Goal: Task Accomplishment & Management: Complete application form

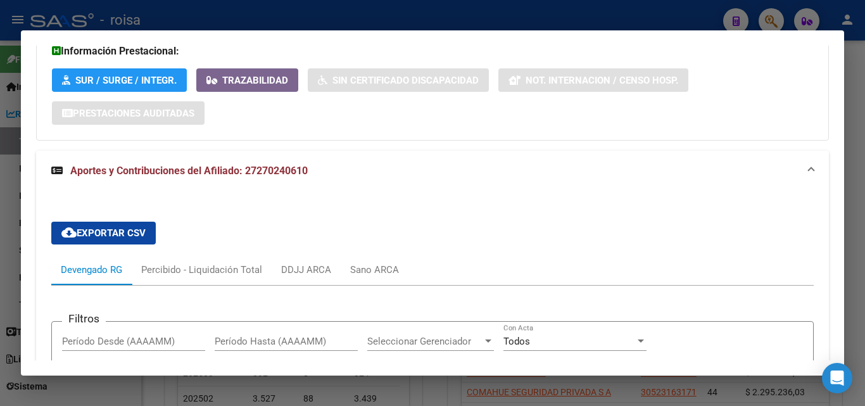
scroll to position [1002, 0]
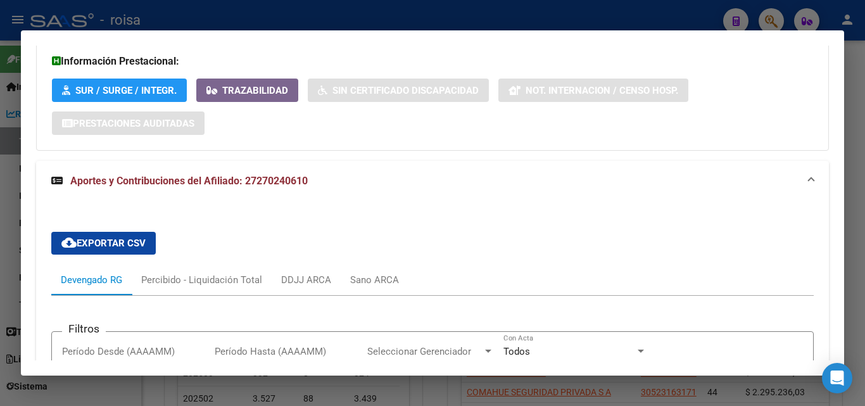
click at [769, 15] on div at bounding box center [432, 203] width 865 height 406
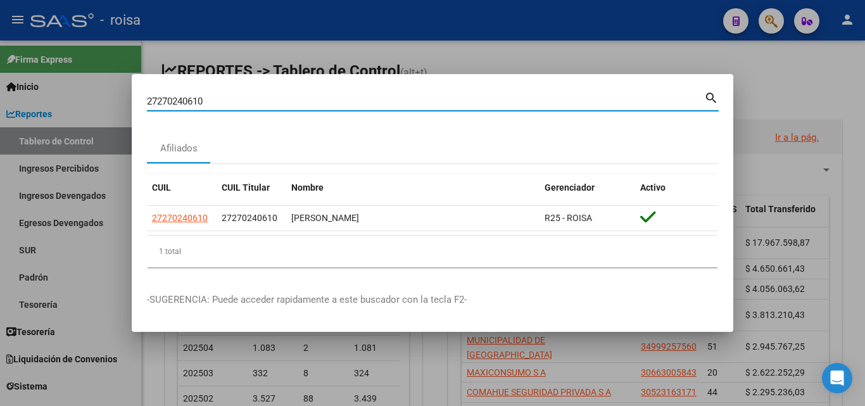
drag, startPoint x: 484, startPoint y: 102, endPoint x: 0, endPoint y: 26, distance: 490.4
click at [0, 26] on div "27270240610 Buscar (apellido, dni, cuil, nro traspaso, cuit, obra social) searc…" at bounding box center [432, 203] width 865 height 406
paste input "017048830"
type input "20170488300"
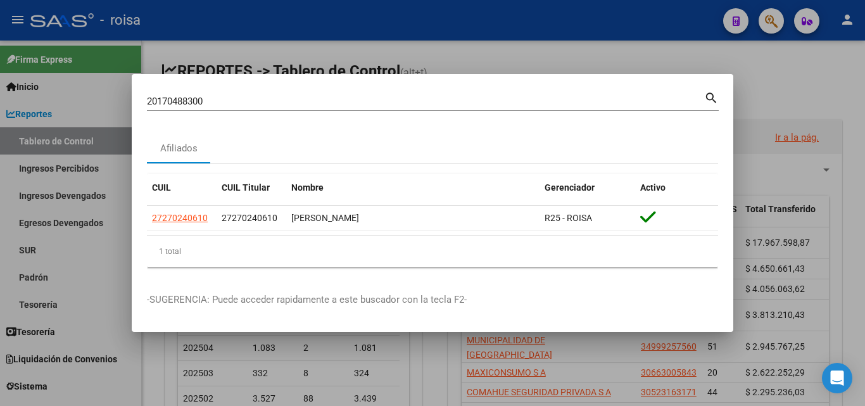
click at [705, 98] on mat-icon "search" at bounding box center [711, 96] width 15 height 15
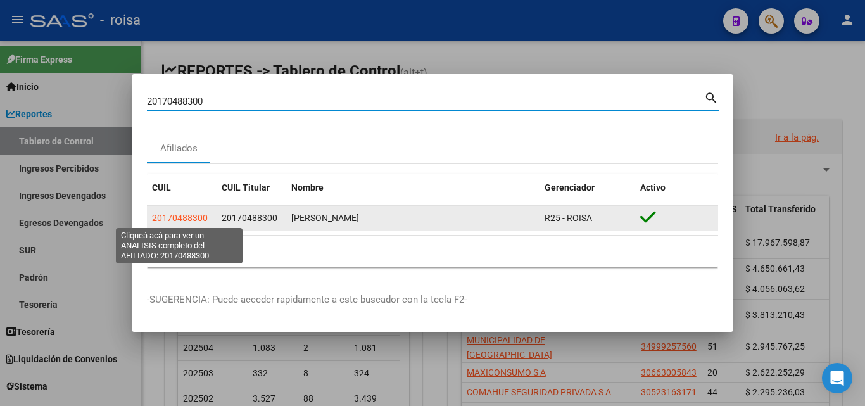
click at [175, 214] on span "20170488300" at bounding box center [180, 218] width 56 height 10
type textarea "20170488300"
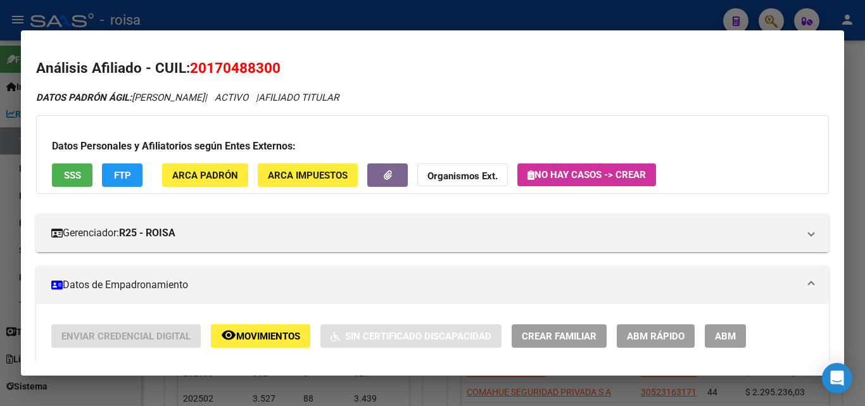
click at [655, 335] on span "ABM Rápido" at bounding box center [656, 336] width 58 height 11
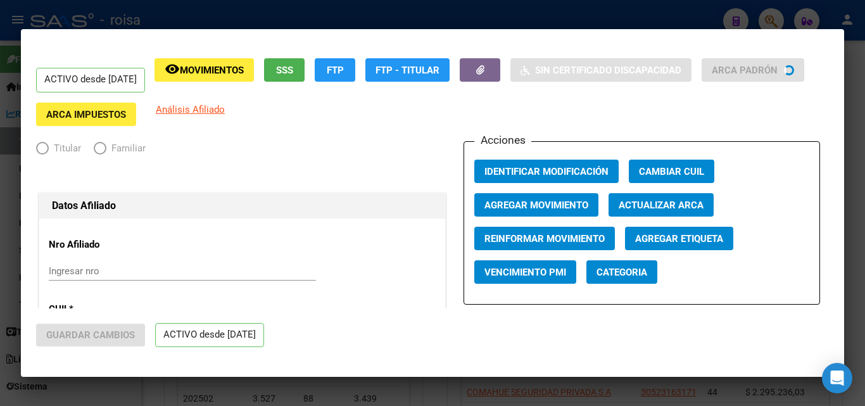
radio input "true"
type input "30-67804443-8"
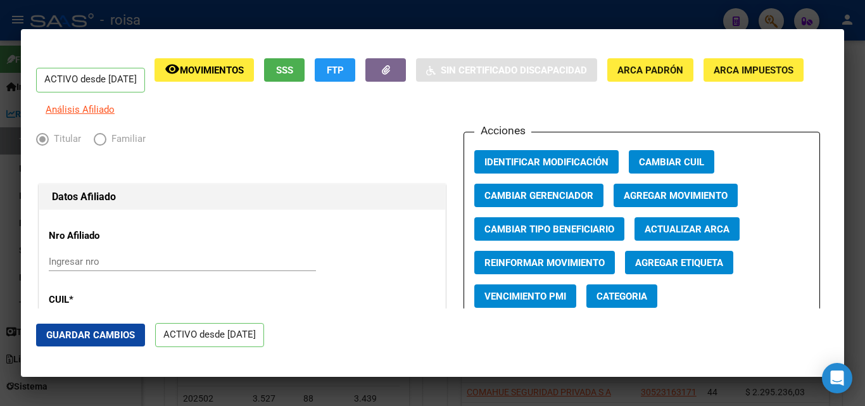
click at [654, 201] on span "Agregar Movimiento" at bounding box center [676, 195] width 104 height 11
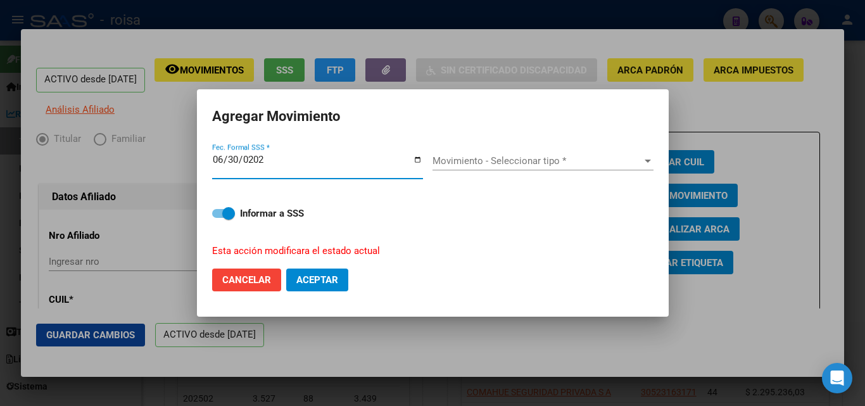
type input "[DATE]"
click at [492, 160] on span "Movimiento - Seleccionar tipo *" at bounding box center [538, 160] width 210 height 11
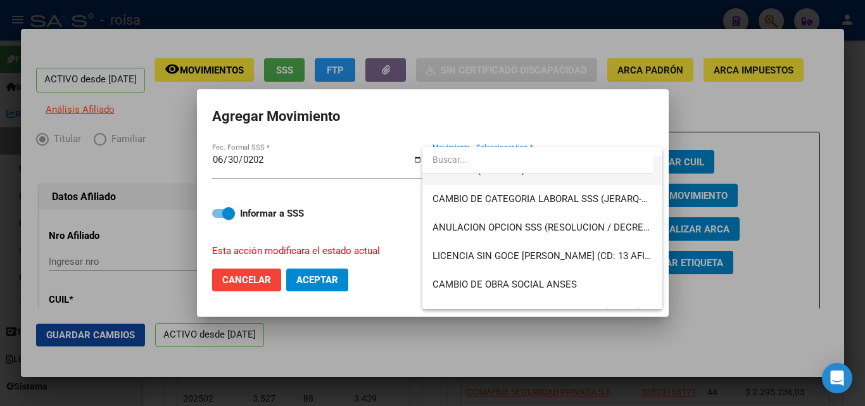
scroll to position [253, 0]
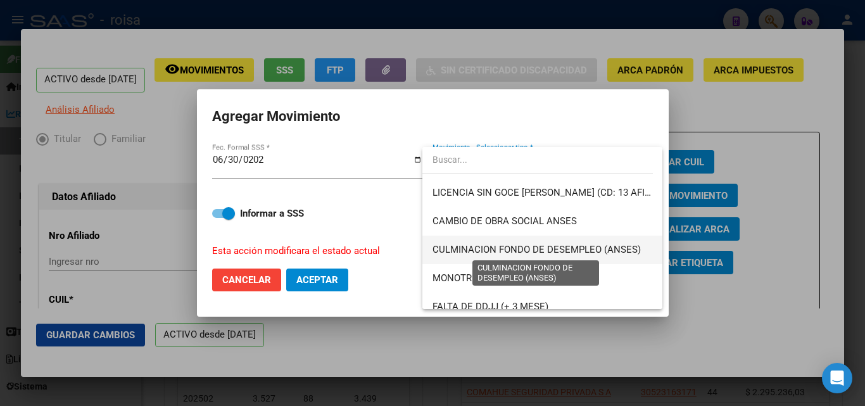
click at [541, 249] on span "CULMINACION FONDO DE DESEMPLEO (ANSES)" at bounding box center [537, 249] width 208 height 11
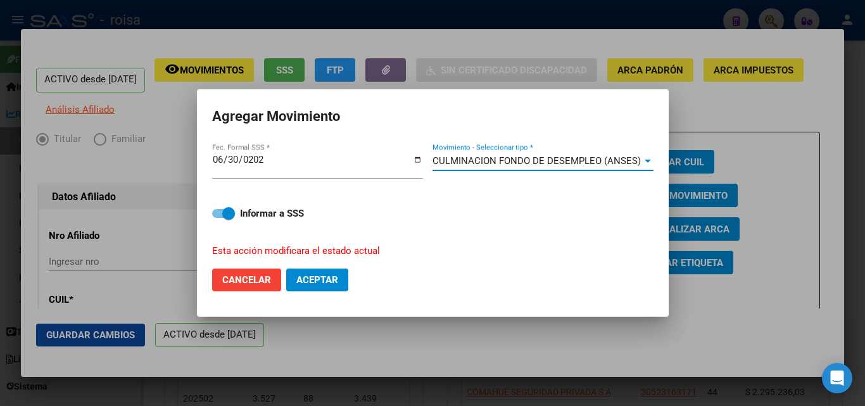
click at [319, 279] on span "Aceptar" at bounding box center [317, 279] width 42 height 11
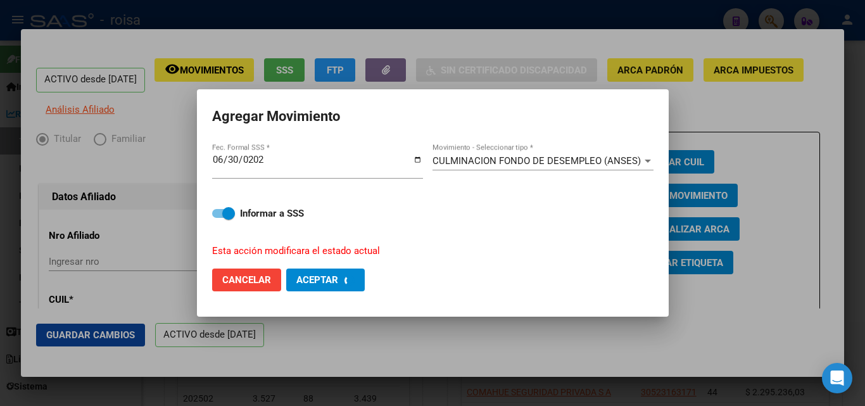
checkbox input "false"
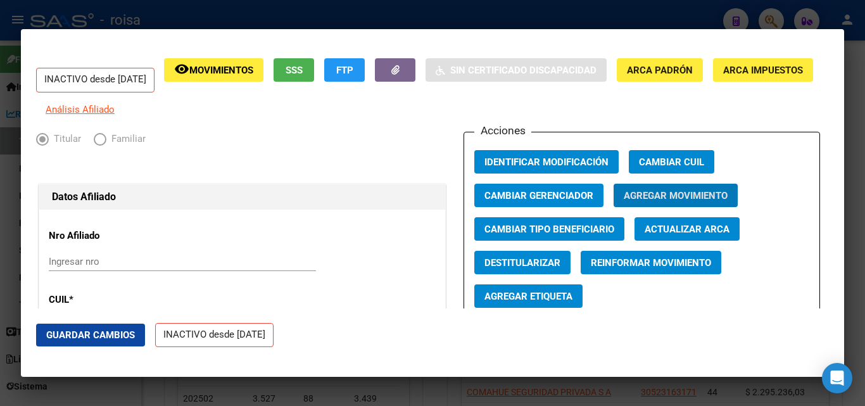
click at [689, 22] on div at bounding box center [432, 203] width 865 height 406
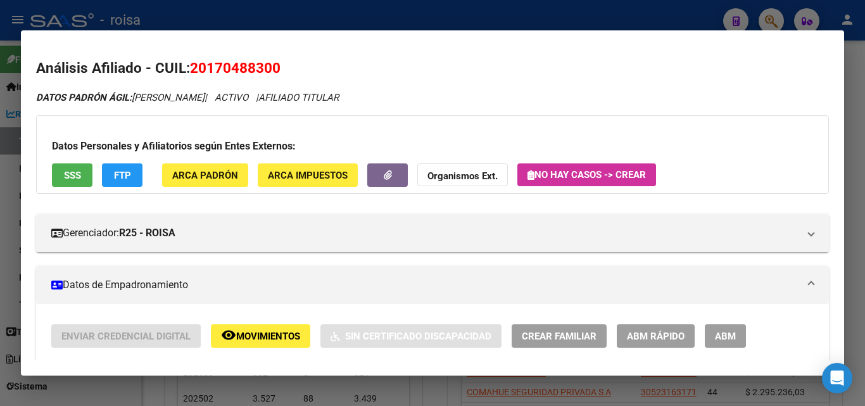
click at [605, 21] on div at bounding box center [432, 203] width 865 height 406
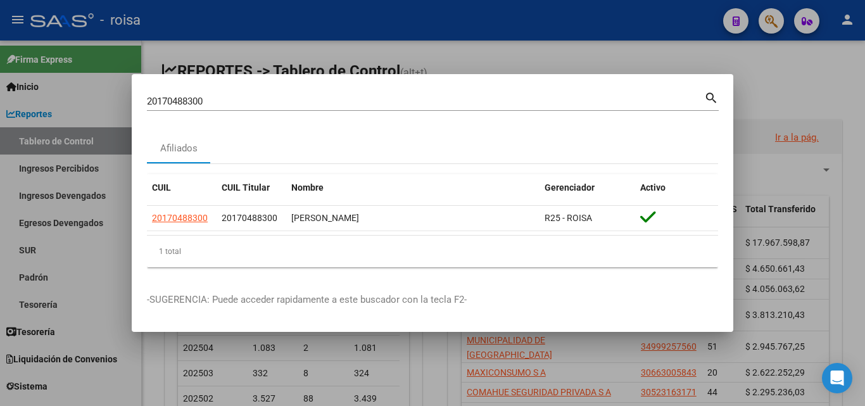
click at [781, 19] on div at bounding box center [432, 203] width 865 height 406
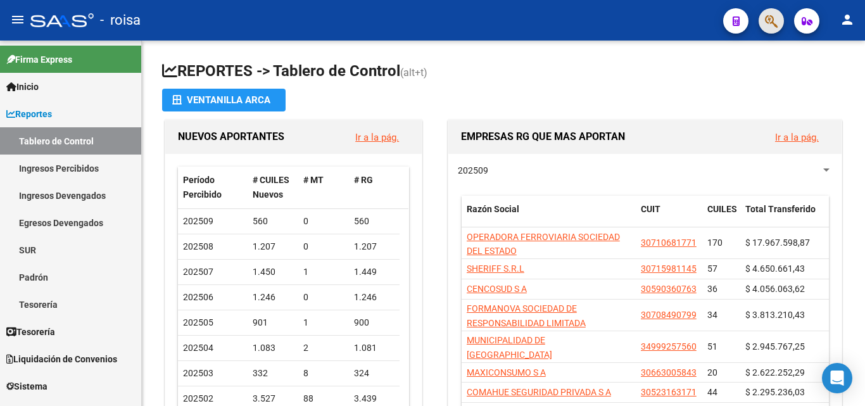
click at [761, 20] on button "button" at bounding box center [771, 20] width 25 height 25
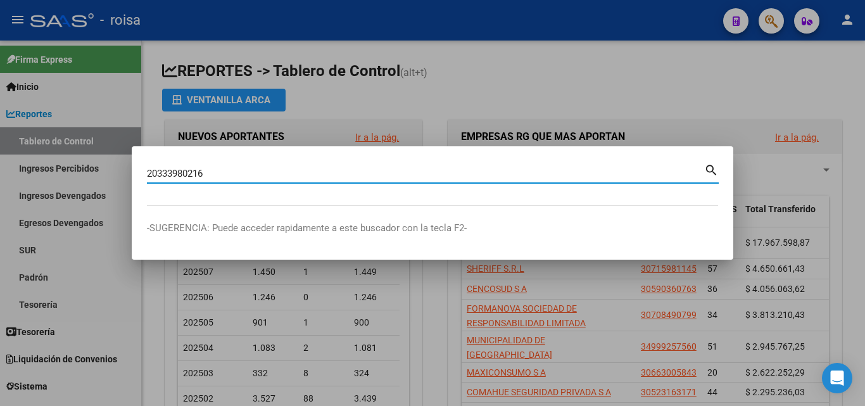
type input "20333980216"
click at [710, 163] on mat-icon "search" at bounding box center [711, 168] width 15 height 15
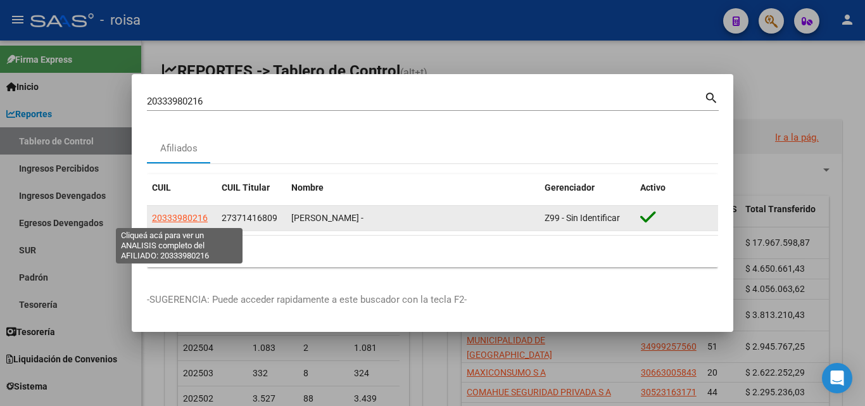
click at [194, 218] on span "20333980216" at bounding box center [180, 218] width 56 height 10
type textarea "20333980216"
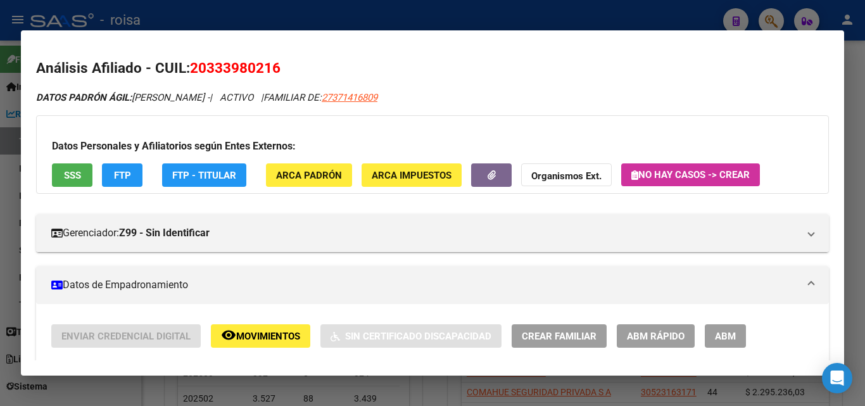
click at [650, 337] on span "ABM Rápido" at bounding box center [656, 336] width 58 height 11
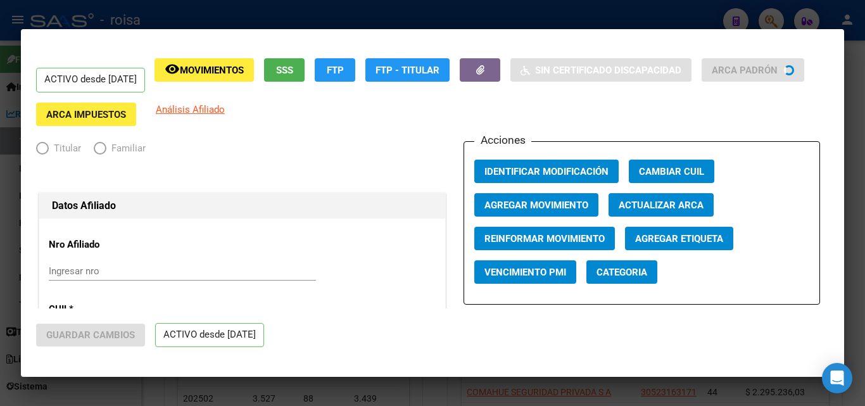
radio input "true"
type input "33-71550245-9"
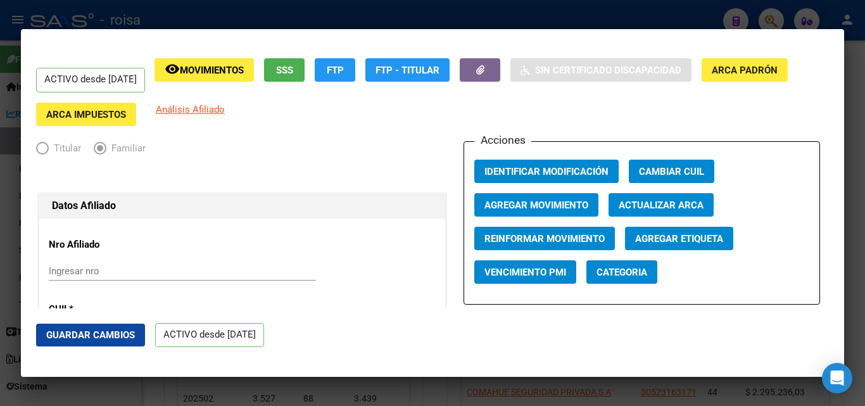
click at [553, 203] on span "Agregar Movimiento" at bounding box center [536, 204] width 104 height 11
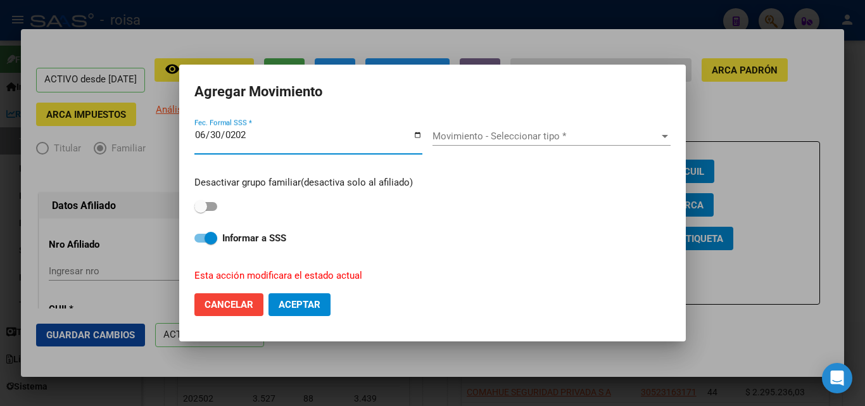
type input "[DATE]"
click at [578, 138] on span "Movimiento - Seleccionar tipo *" at bounding box center [546, 135] width 227 height 11
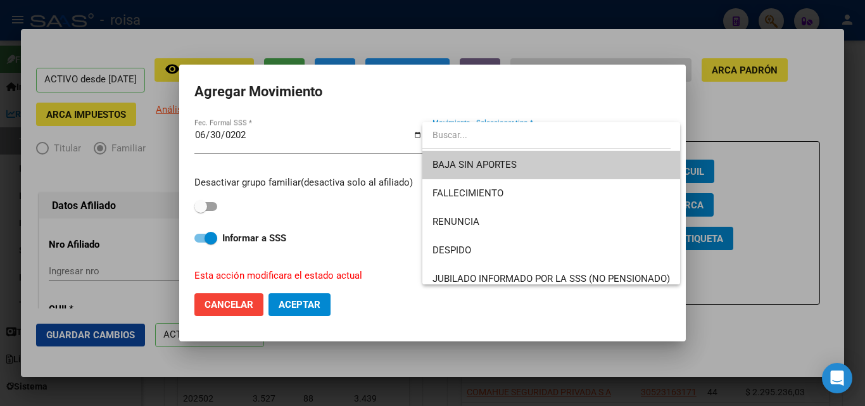
click at [205, 203] on div at bounding box center [432, 203] width 865 height 406
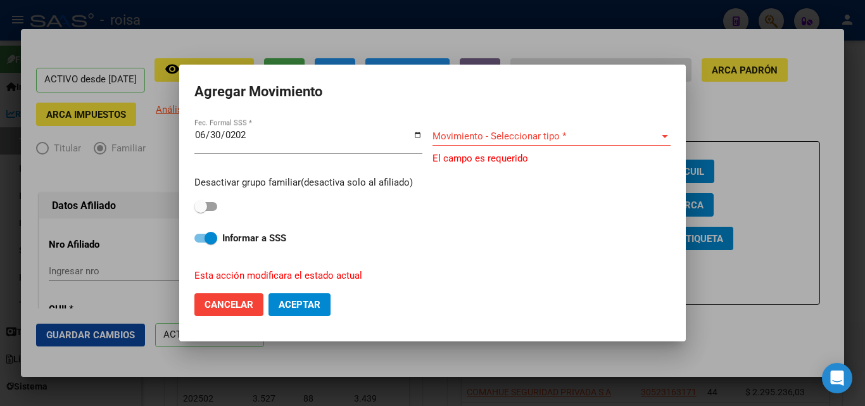
click at [203, 205] on span at bounding box center [200, 206] width 13 height 13
click at [201, 211] on input "checkbox" at bounding box center [200, 211] width 1 height 1
checkbox input "true"
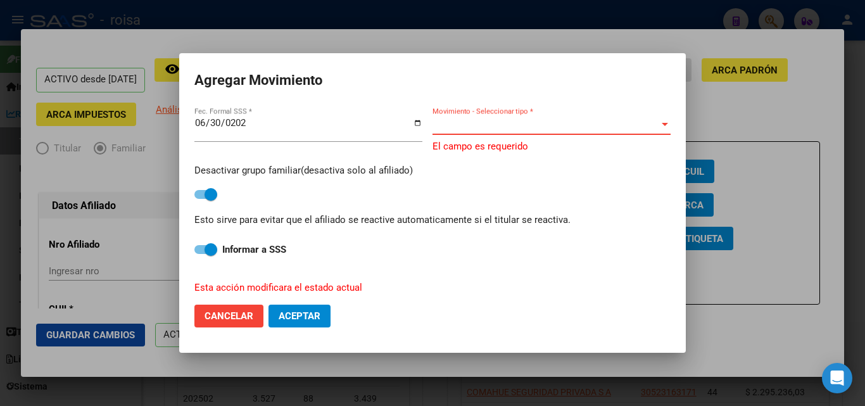
click at [535, 127] on span "Movimiento - Seleccionar tipo *" at bounding box center [546, 124] width 227 height 11
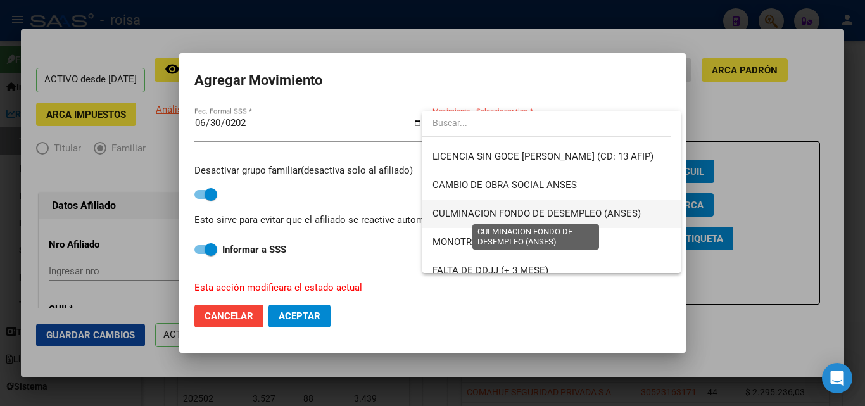
click at [510, 210] on span "CULMINACION FONDO DE DESEMPLEO (ANSES)" at bounding box center [537, 213] width 208 height 11
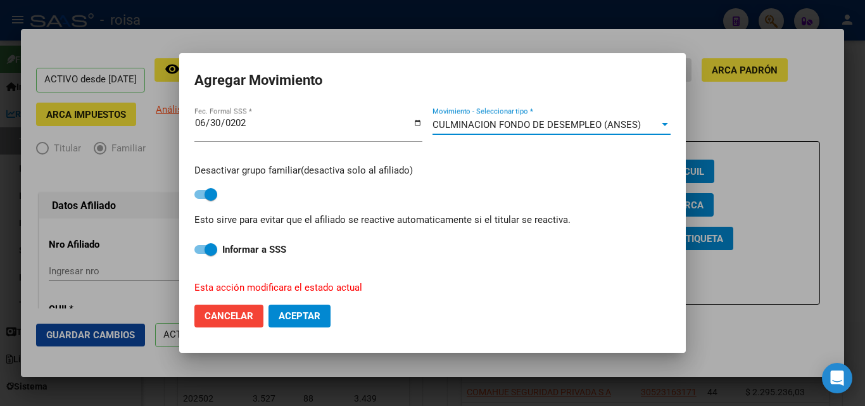
click at [300, 310] on button "Aceptar" at bounding box center [299, 316] width 62 height 23
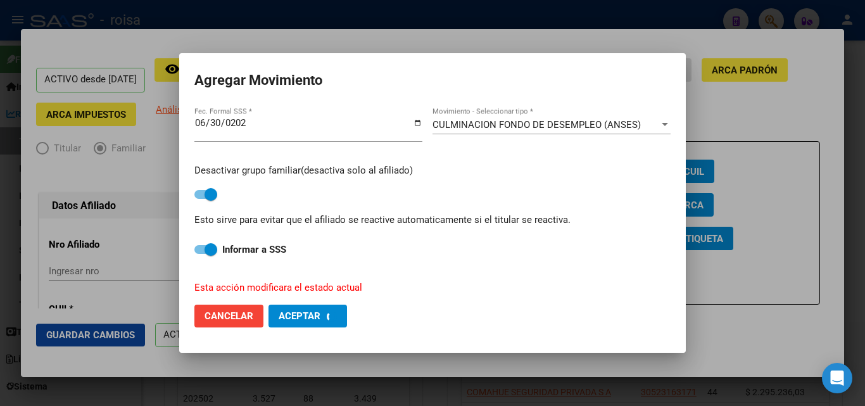
checkbox input "false"
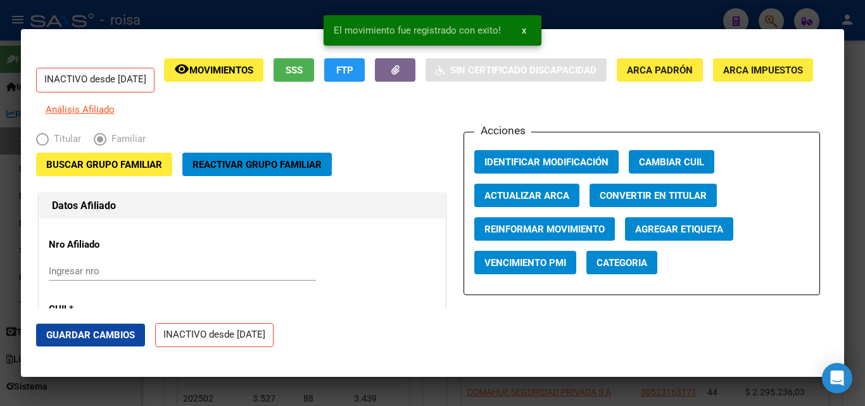
click at [184, 13] on div at bounding box center [432, 203] width 865 height 406
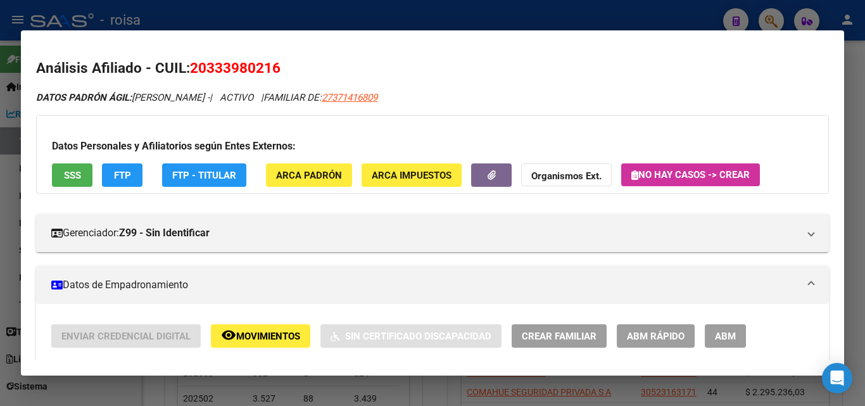
click at [238, 16] on div at bounding box center [432, 203] width 865 height 406
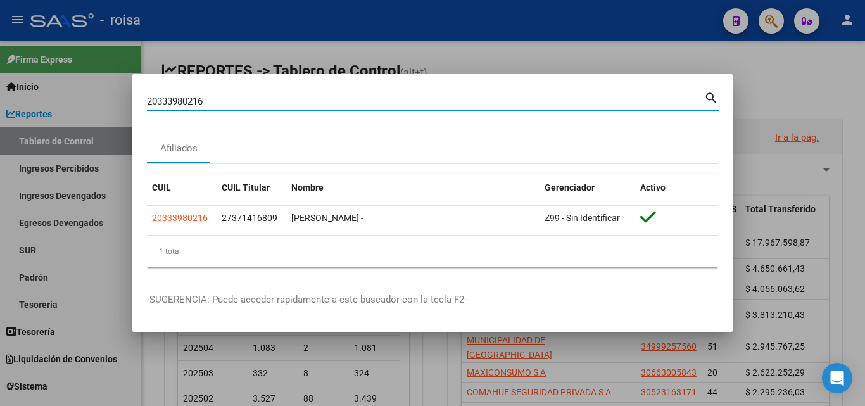
drag, startPoint x: 294, startPoint y: 106, endPoint x: 0, endPoint y: 82, distance: 294.9
click at [0, 82] on div "20333980216 Buscar (apellido, dni, cuil, nro traspaso, cuit, obra social) searc…" at bounding box center [432, 203] width 865 height 406
paste input "3294179879"
type input "23294179879"
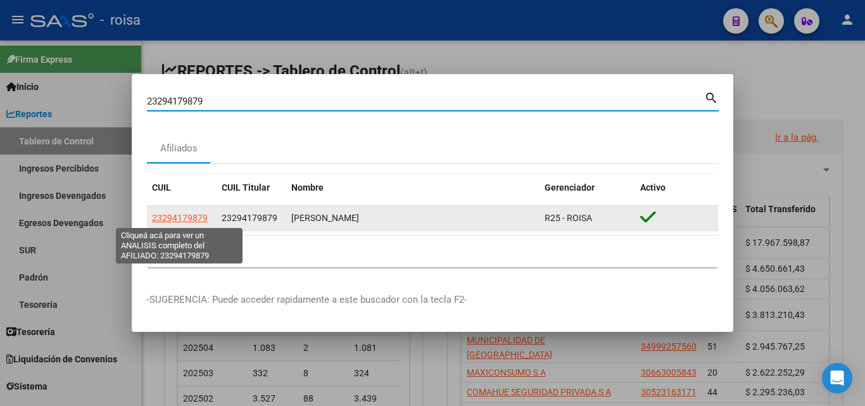
click at [196, 215] on span "23294179879" at bounding box center [180, 218] width 56 height 10
type textarea "23294179879"
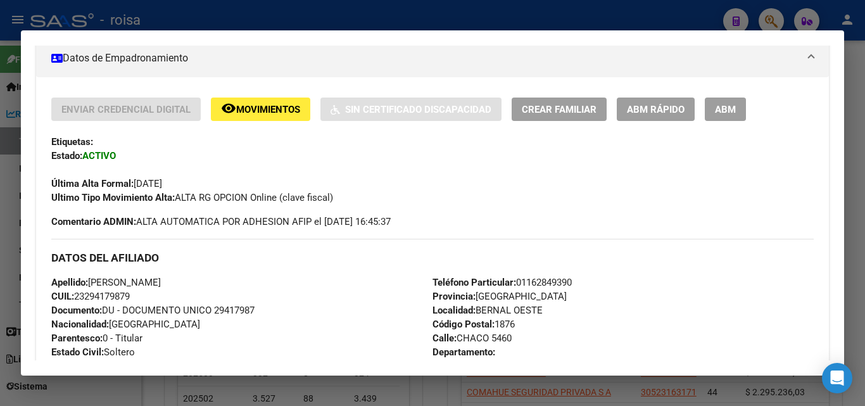
scroll to position [168, 0]
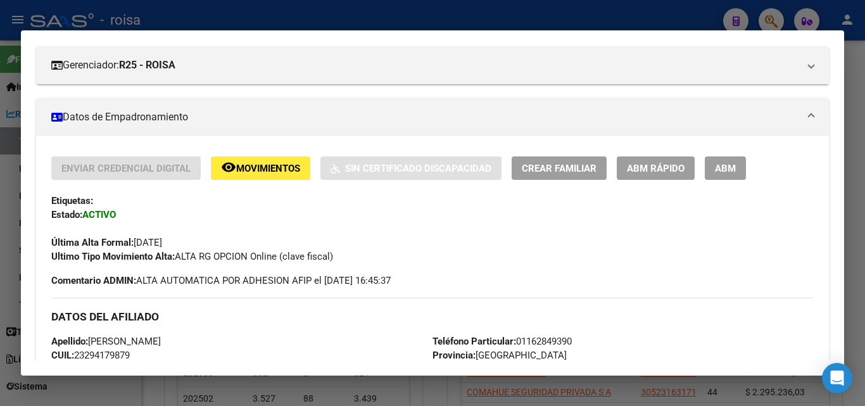
click at [345, 15] on div at bounding box center [432, 203] width 865 height 406
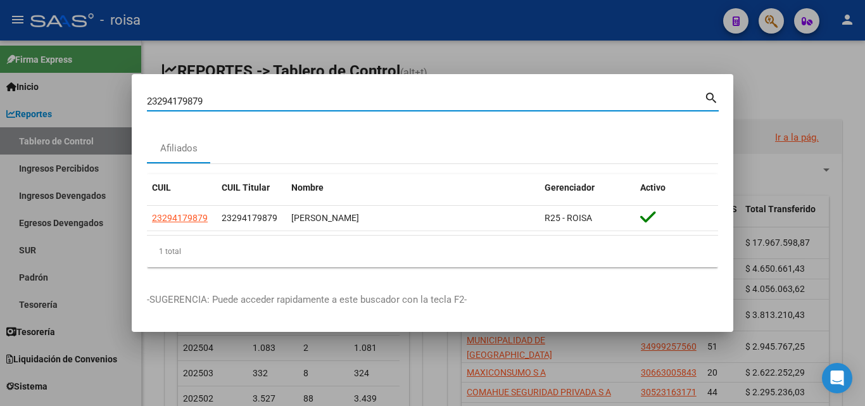
drag, startPoint x: 233, startPoint y: 106, endPoint x: 33, endPoint y: 88, distance: 200.9
click at [33, 88] on div "23294179879 Buscar (apellido, dni, cuil, nro traspaso, cuit, obra social) searc…" at bounding box center [432, 203] width 865 height 406
paste input "5389392"
type input "25389392"
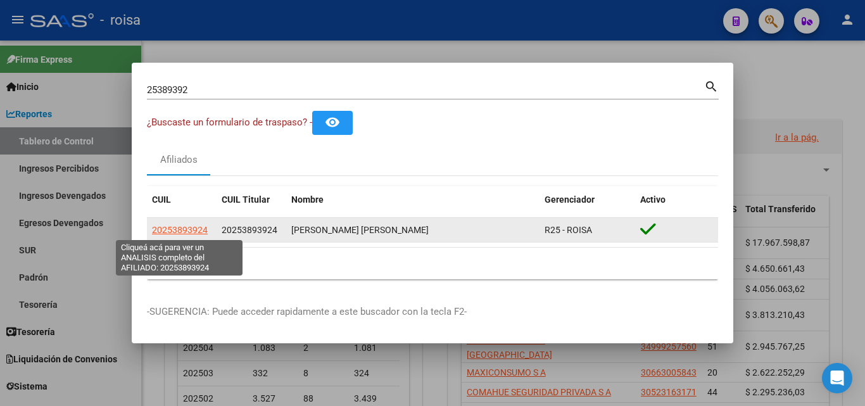
click at [198, 225] on span "20253893924" at bounding box center [180, 230] width 56 height 10
type textarea "20253893924"
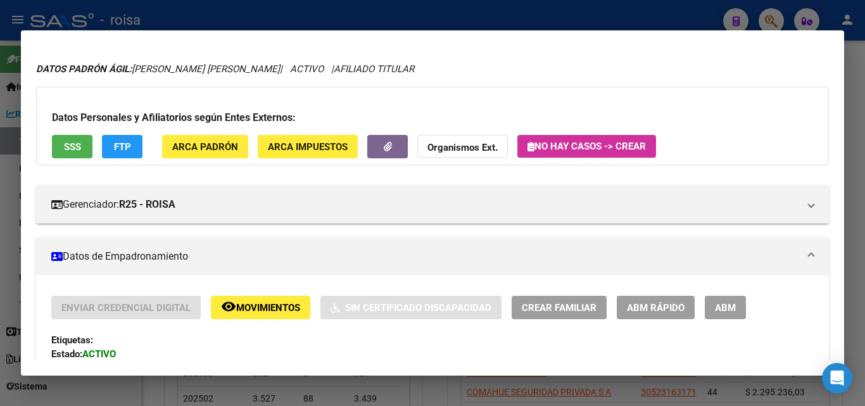
scroll to position [0, 0]
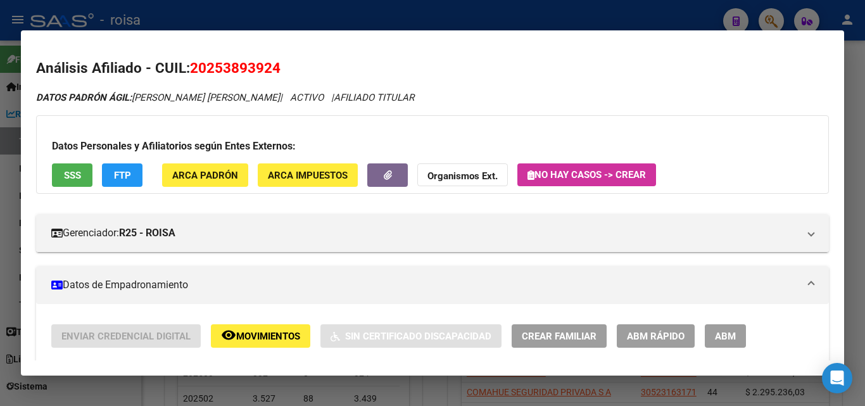
click at [493, 14] on div at bounding box center [432, 203] width 865 height 406
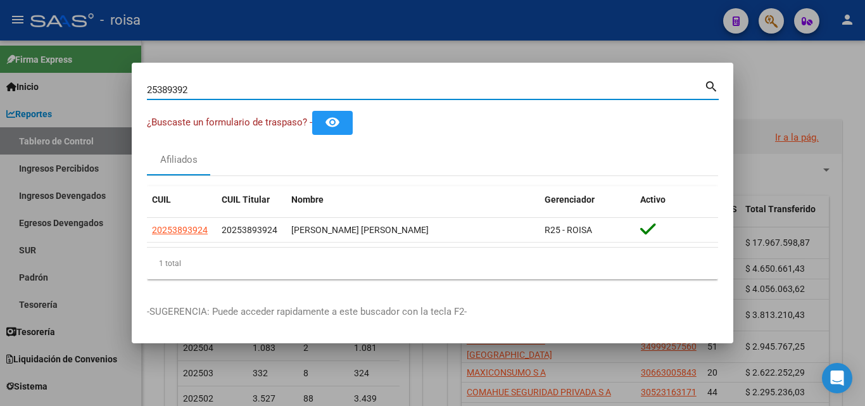
drag, startPoint x: 564, startPoint y: 87, endPoint x: 0, endPoint y: 3, distance: 570.5
click at [0, 3] on div "25389392 Buscar (apellido, dni, cuil, nro traspaso, cuit, obra social) search ¿…" at bounding box center [432, 203] width 865 height 406
paste input "7-29578445-3"
type input "27295784453"
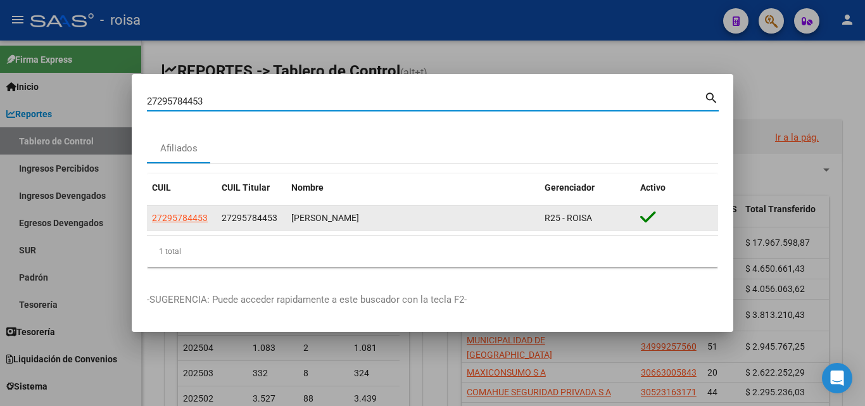
click at [203, 222] on span "27295784453" at bounding box center [180, 218] width 56 height 10
type textarea "27295784453"
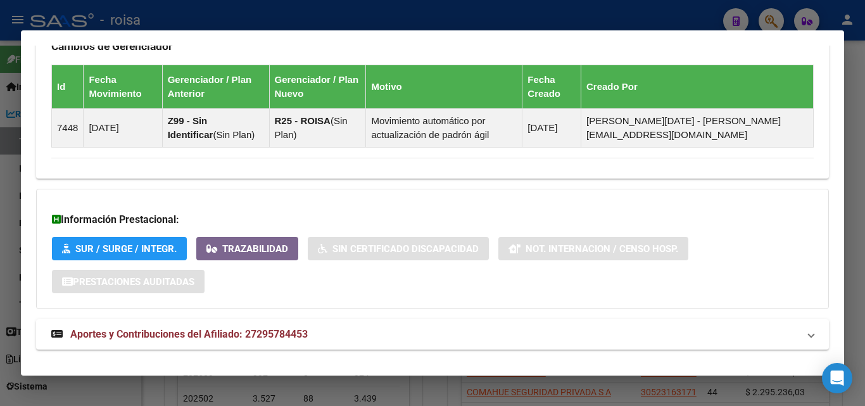
scroll to position [830, 0]
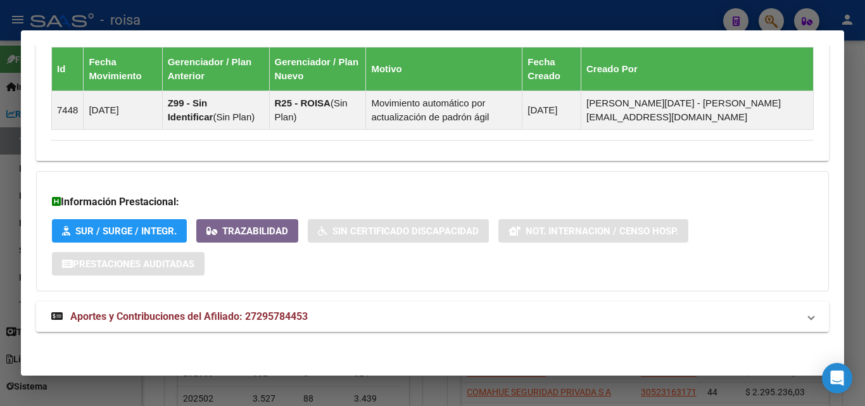
click at [433, 390] on div at bounding box center [432, 203] width 865 height 406
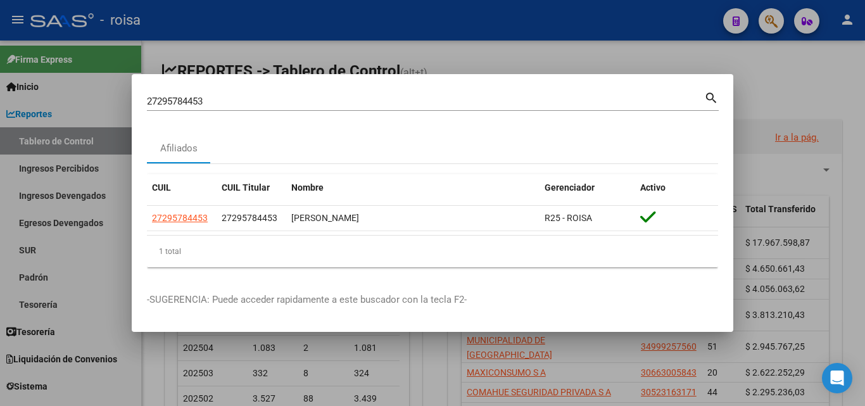
click at [711, 65] on div at bounding box center [432, 203] width 865 height 406
